Goal: Task Accomplishment & Management: Use online tool/utility

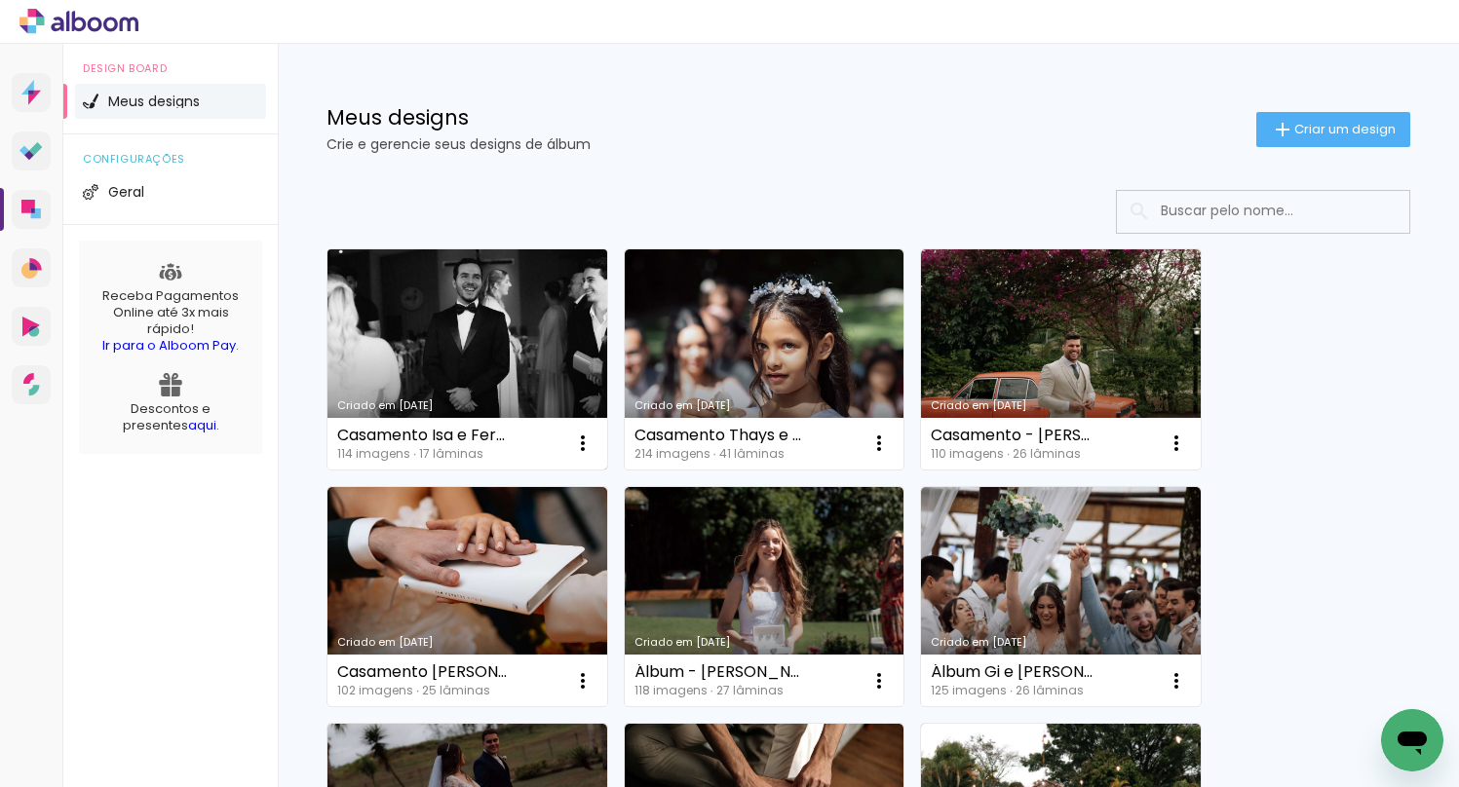
click at [449, 326] on link "Criado em [DATE]" at bounding box center [467, 360] width 280 height 220
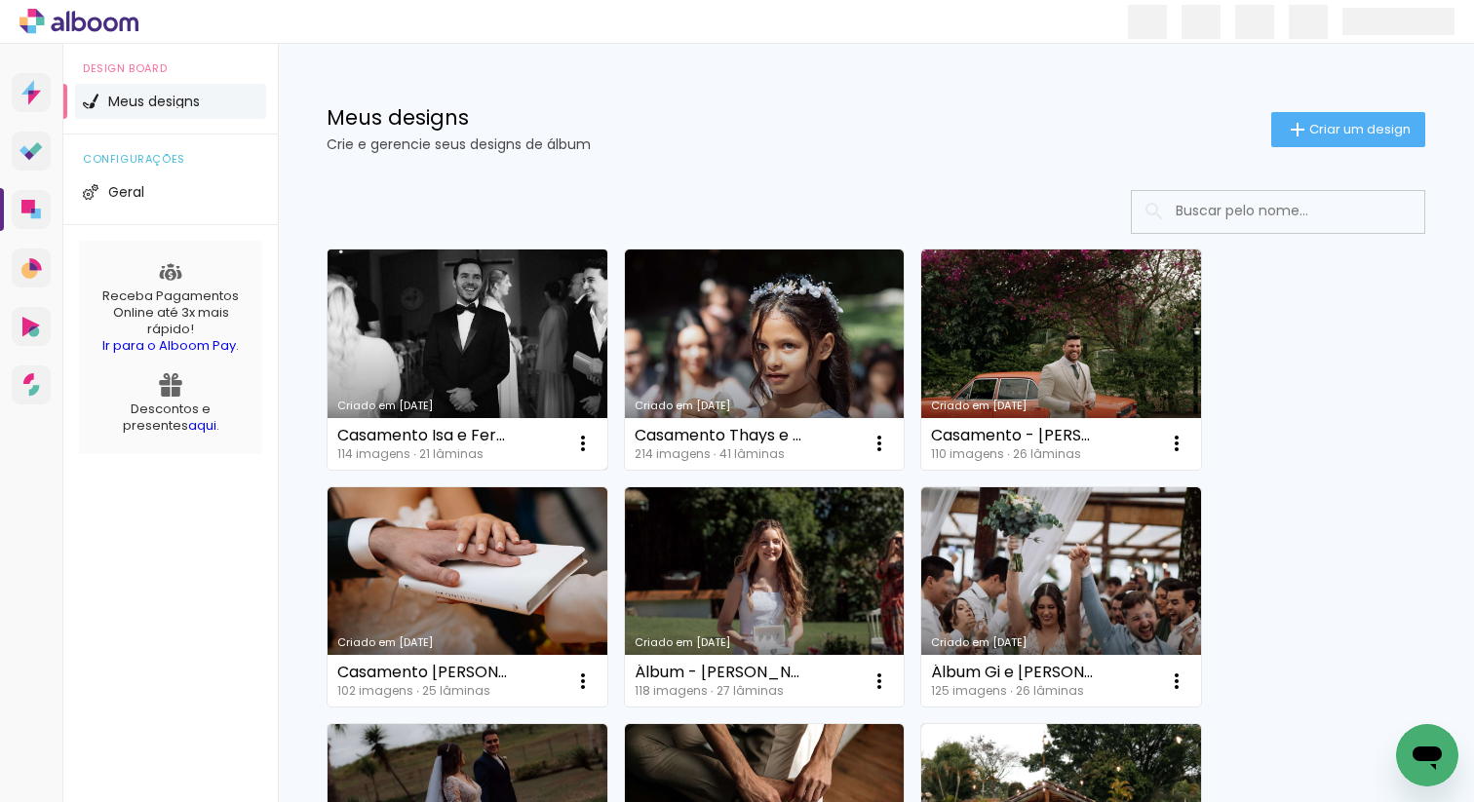
click at [491, 340] on link "Criado em [DATE]" at bounding box center [467, 360] width 280 height 220
